Goal: Task Accomplishment & Management: Manage account settings

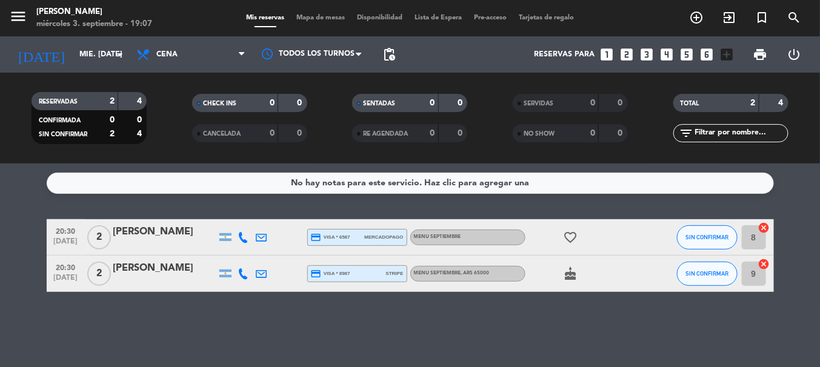
click at [568, 239] on icon "favorite_border" at bounding box center [570, 237] width 15 height 15
click at [565, 273] on icon "cake" at bounding box center [570, 274] width 15 height 15
click at [559, 304] on div "No hay notas para este servicio. Haz clic para agregar una 20:30 [DATE] 2 [PERS…" at bounding box center [410, 266] width 820 height 204
click at [95, 49] on input "mié. [DATE]" at bounding box center [124, 54] width 102 height 21
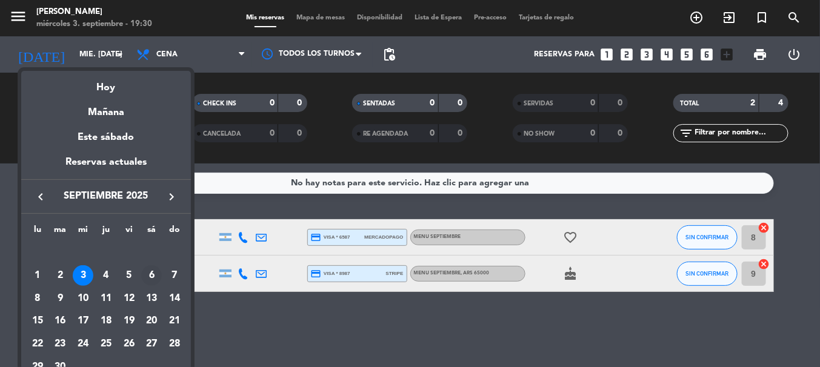
click at [148, 282] on div "6" at bounding box center [151, 275] width 21 height 21
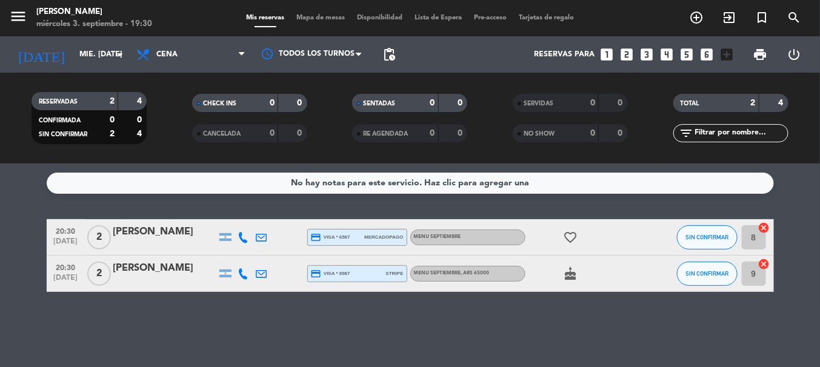
type input "sáb. [DATE]"
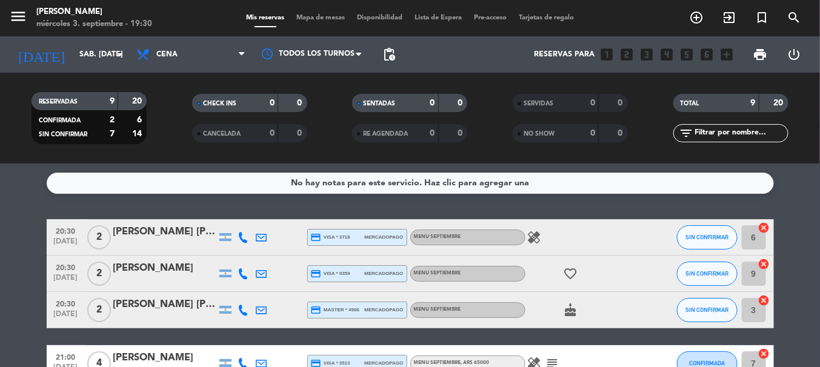
click at [18, 199] on div "No hay notas para este servicio. Haz clic para agregar una 20:30 [DATE] 2 [PERS…" at bounding box center [410, 266] width 820 height 204
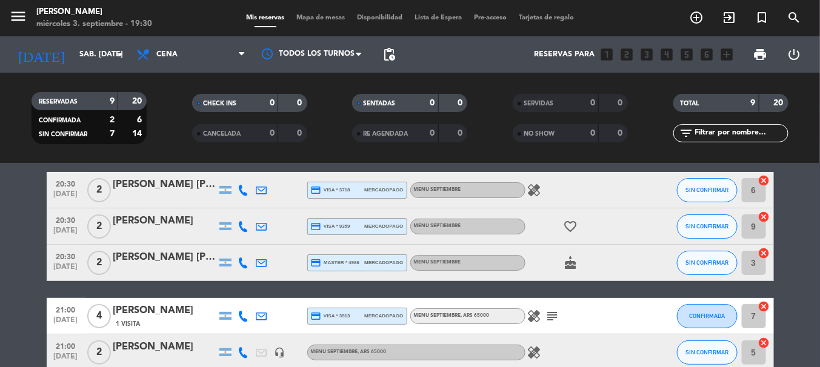
scroll to position [24, 0]
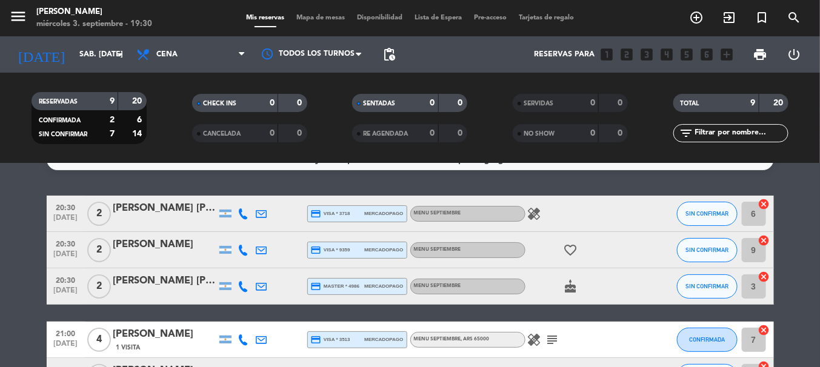
click at [142, 277] on div "[PERSON_NAME] [PERSON_NAME]" at bounding box center [164, 281] width 103 height 16
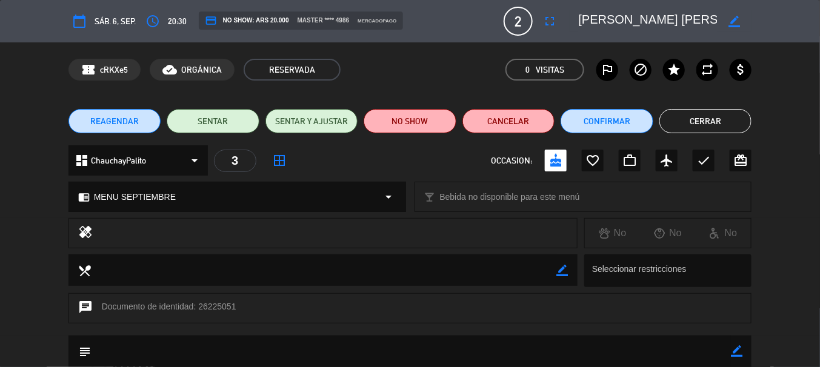
click at [740, 351] on icon "border_color" at bounding box center [737, 351] width 12 height 12
click at [645, 345] on textarea at bounding box center [411, 351] width 640 height 31
type textarea "VIENE 21:30"
click at [737, 348] on icon at bounding box center [737, 351] width 12 height 12
click at [696, 118] on button "Cerrar" at bounding box center [705, 121] width 93 height 24
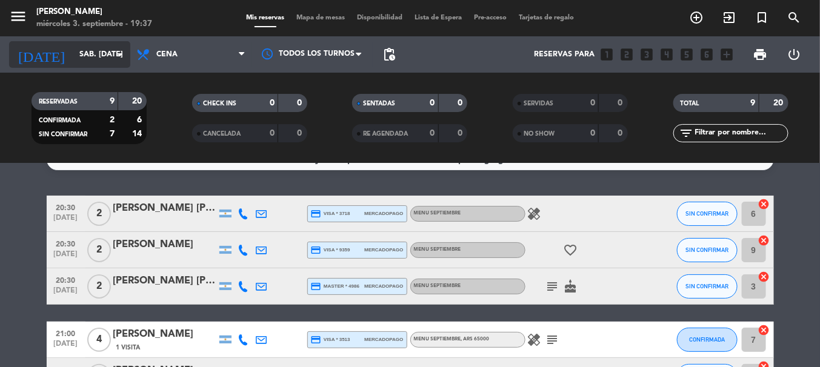
click at [117, 62] on input "sáb. [DATE]" at bounding box center [124, 54] width 102 height 21
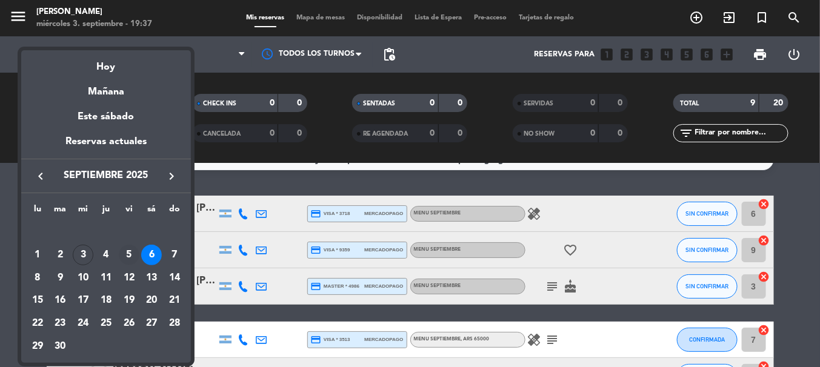
click at [132, 256] on div "5" at bounding box center [129, 255] width 21 height 21
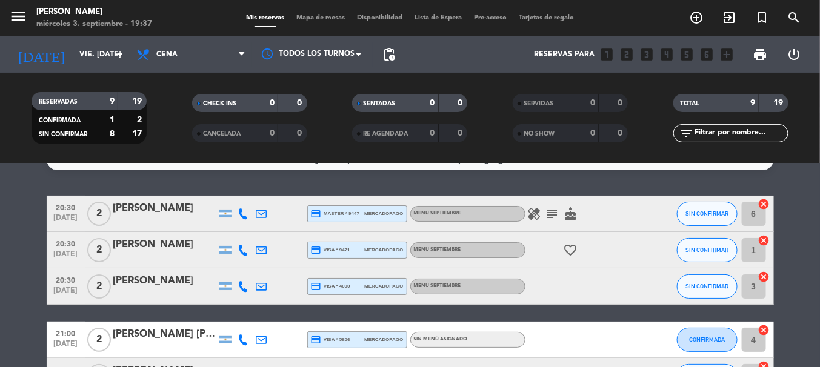
click at [115, 51] on icon "arrow_drop_down" at bounding box center [120, 54] width 15 height 15
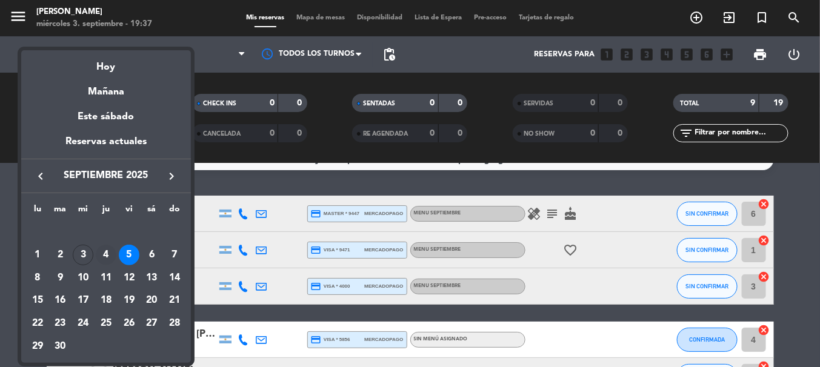
click at [107, 257] on div "4" at bounding box center [106, 255] width 21 height 21
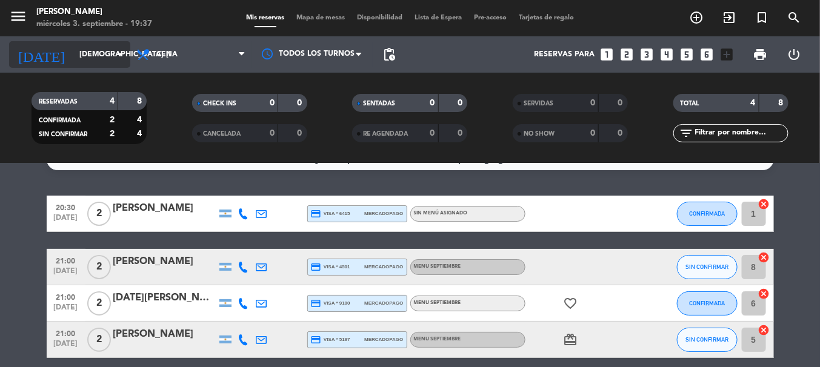
click at [99, 55] on input "[DEMOGRAPHIC_DATA] [DATE]" at bounding box center [124, 54] width 102 height 21
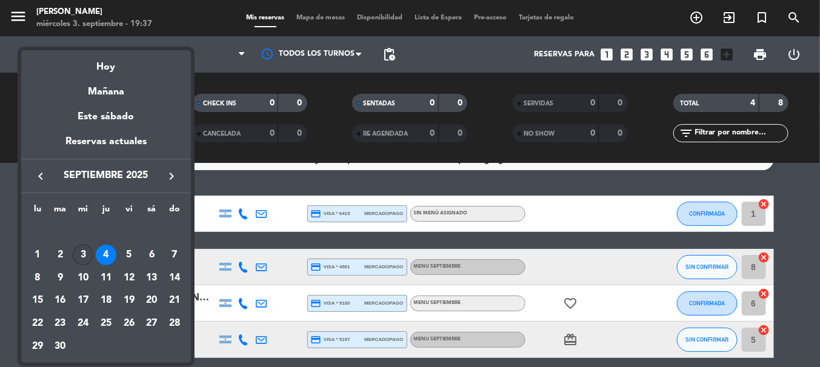
click at [79, 255] on div "3" at bounding box center [83, 255] width 21 height 21
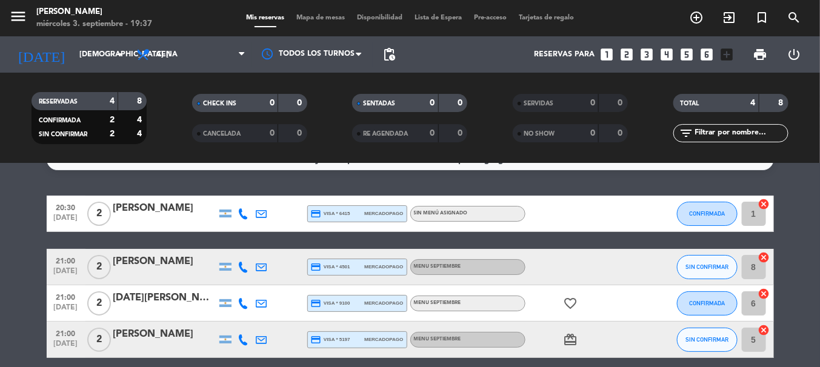
type input "mié. [DATE]"
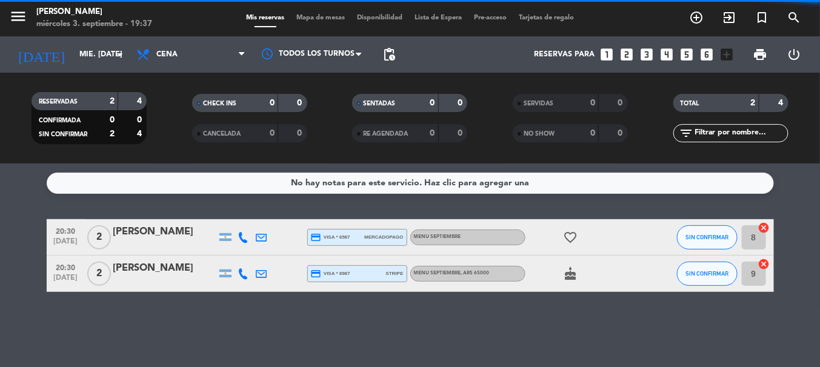
scroll to position [0, 0]
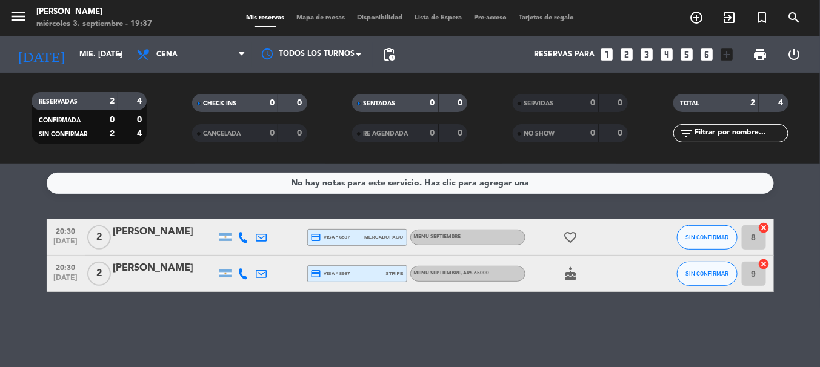
click at [18, 241] on bookings-row "20:30 [DATE] 2 [PERSON_NAME] credit_card visa * 6587 mercadopago MENU SEPTIEMBR…" at bounding box center [410, 255] width 820 height 73
click at [242, 268] on icon at bounding box center [243, 273] width 11 height 11
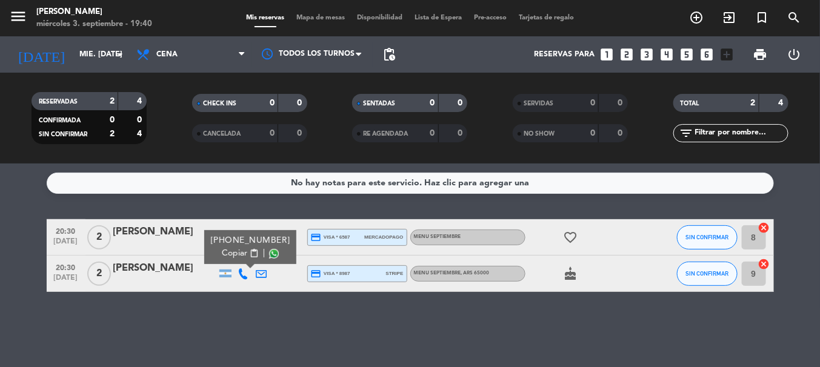
click at [249, 251] on span "content_paste" at bounding box center [253, 253] width 9 height 9
